Goal: Check status: Check status

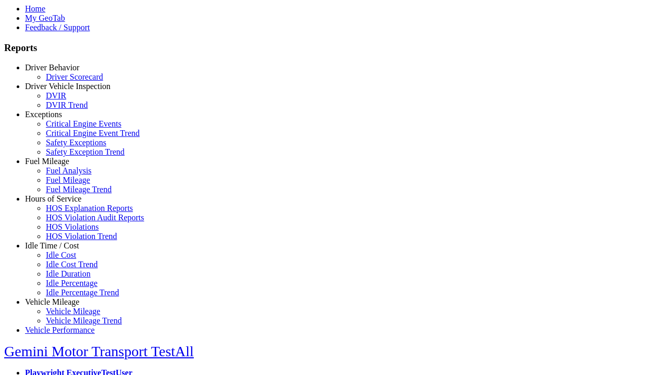
click at [60, 203] on link "Hours of Service" at bounding box center [53, 198] width 56 height 9
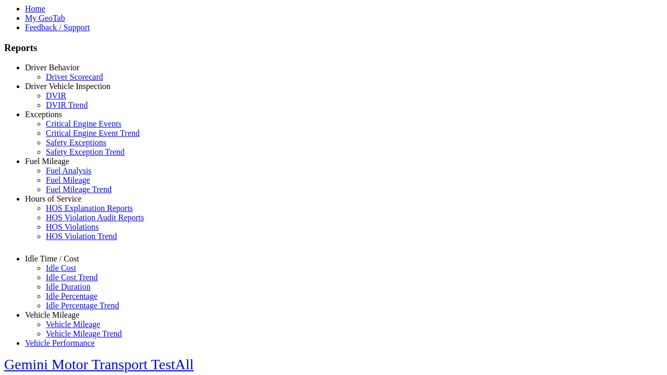
click at [68, 213] on link "HOS Explanation Reports" at bounding box center [89, 208] width 87 height 9
